Goal: Task Accomplishment & Management: Manage account settings

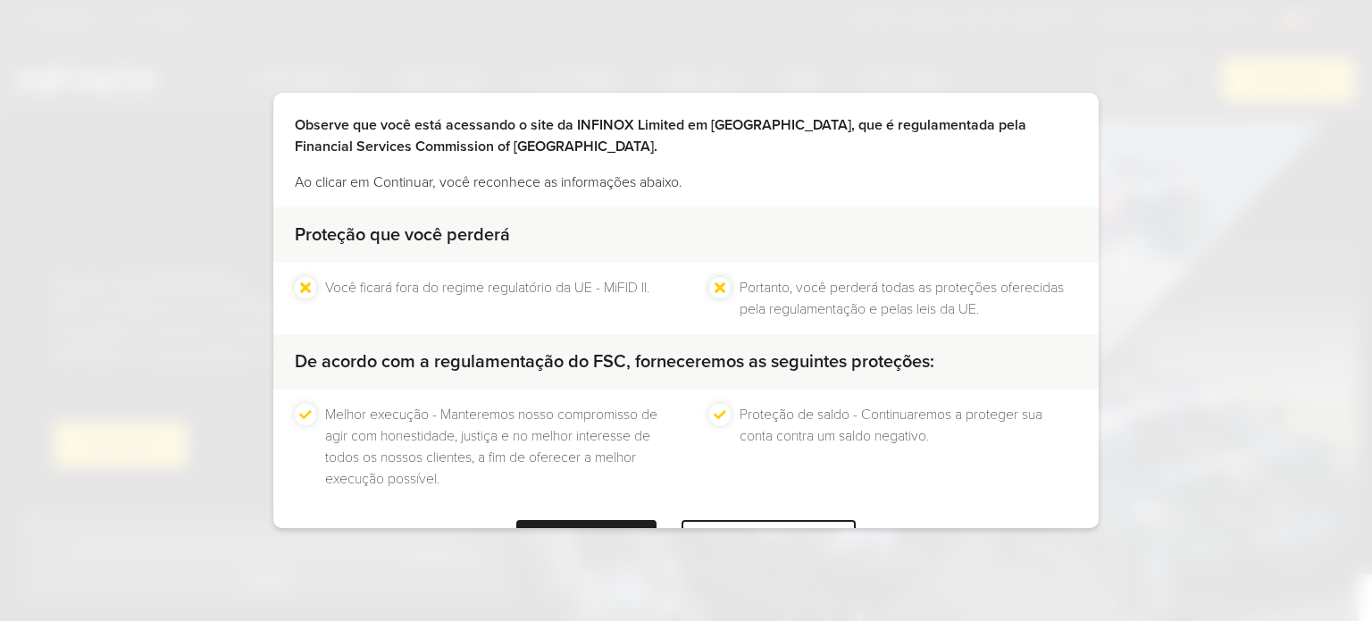
scroll to position [135, 0]
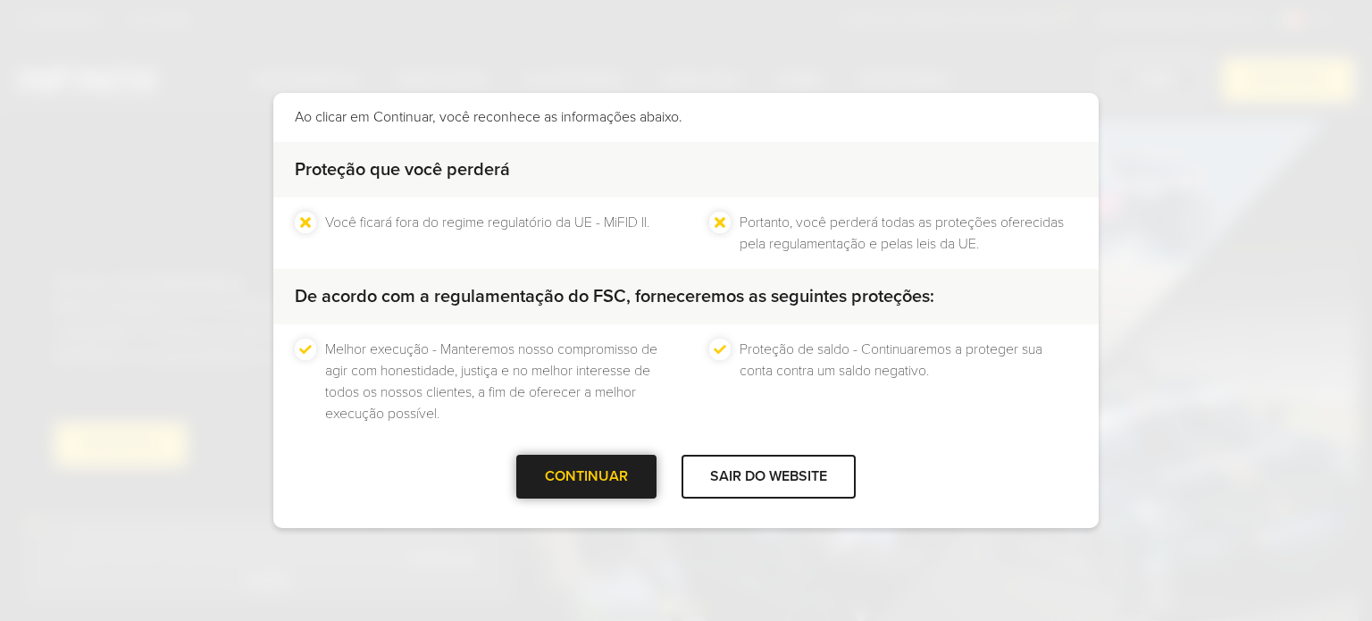
click at [531, 480] on div "CONTINUAR" at bounding box center [586, 477] width 140 height 44
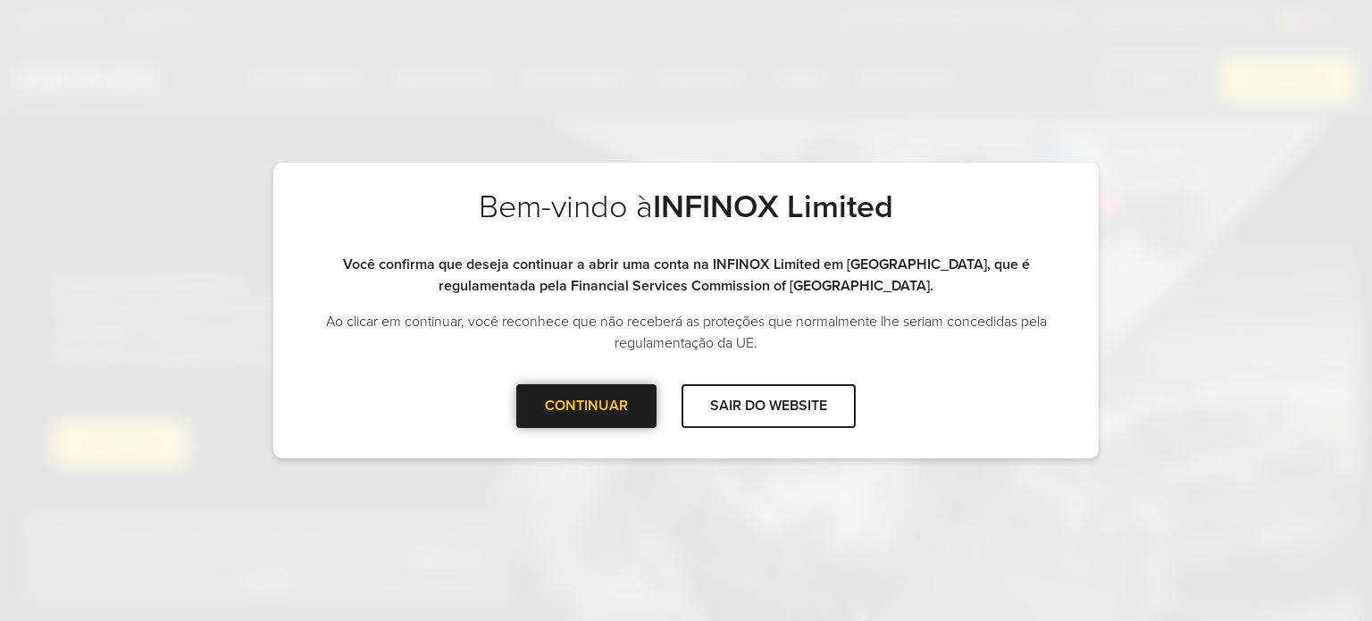
click at [587, 405] on div at bounding box center [587, 405] width 0 height 0
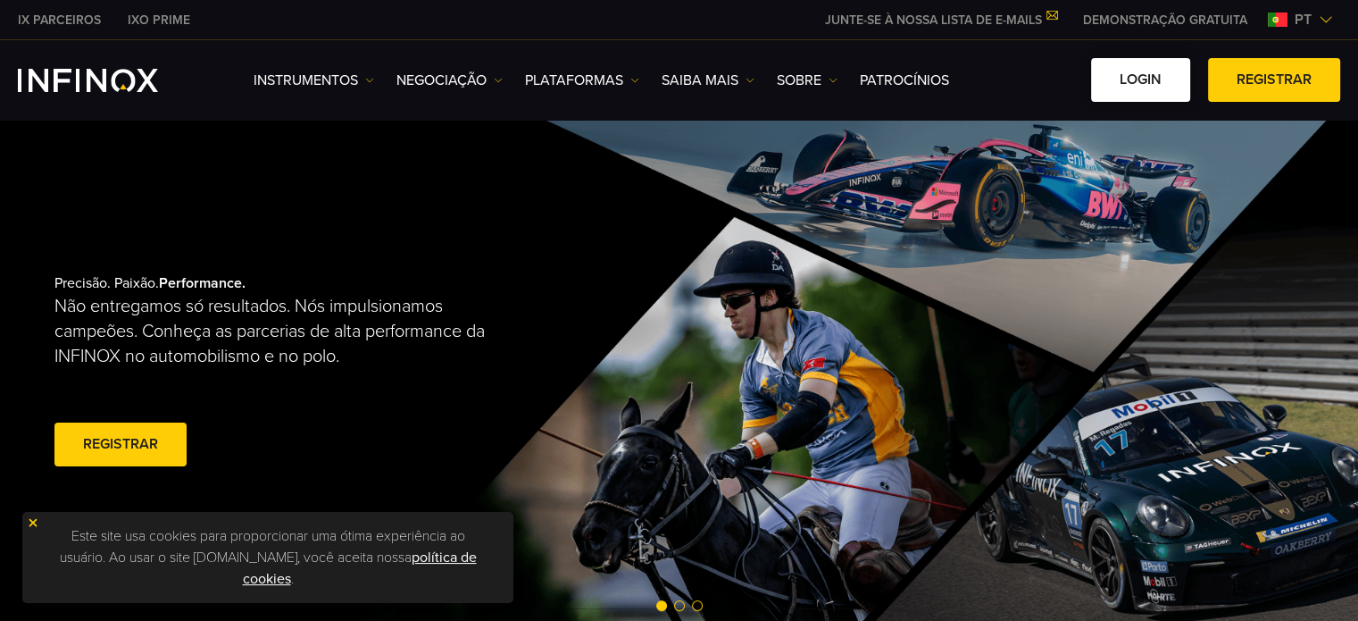
click at [1165, 82] on link "Login" at bounding box center [1140, 80] width 99 height 44
